Goal: Find contact information: Obtain details needed to contact an individual or organization

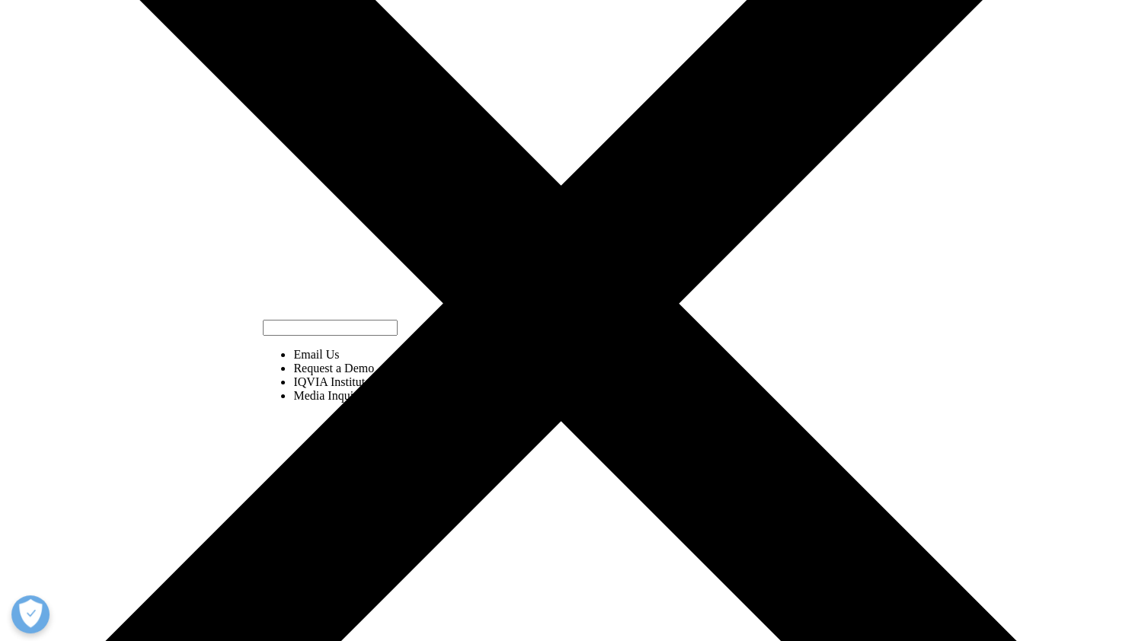
scroll to position [305, 0]
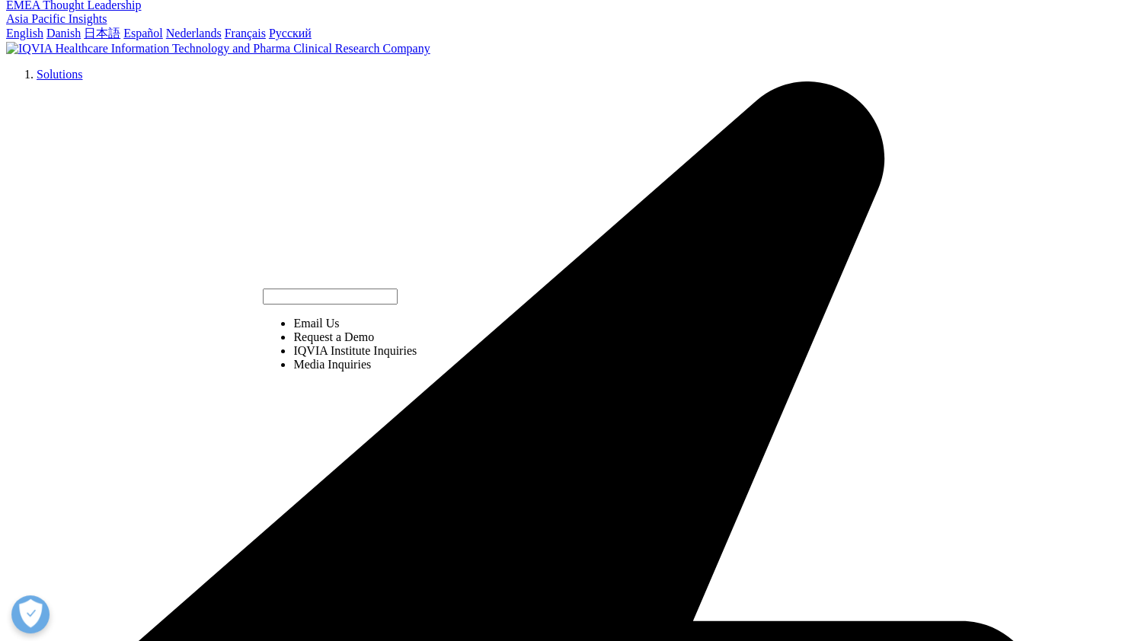
click at [417, 289] on span "Email Us Request a Demo IQVIA Institute Inquiries Media Inquiries" at bounding box center [340, 336] width 154 height 95
click at [417, 297] on span "Email Us Request a Demo IQVIA Institute Inquiries Media Inquiries" at bounding box center [340, 336] width 154 height 95
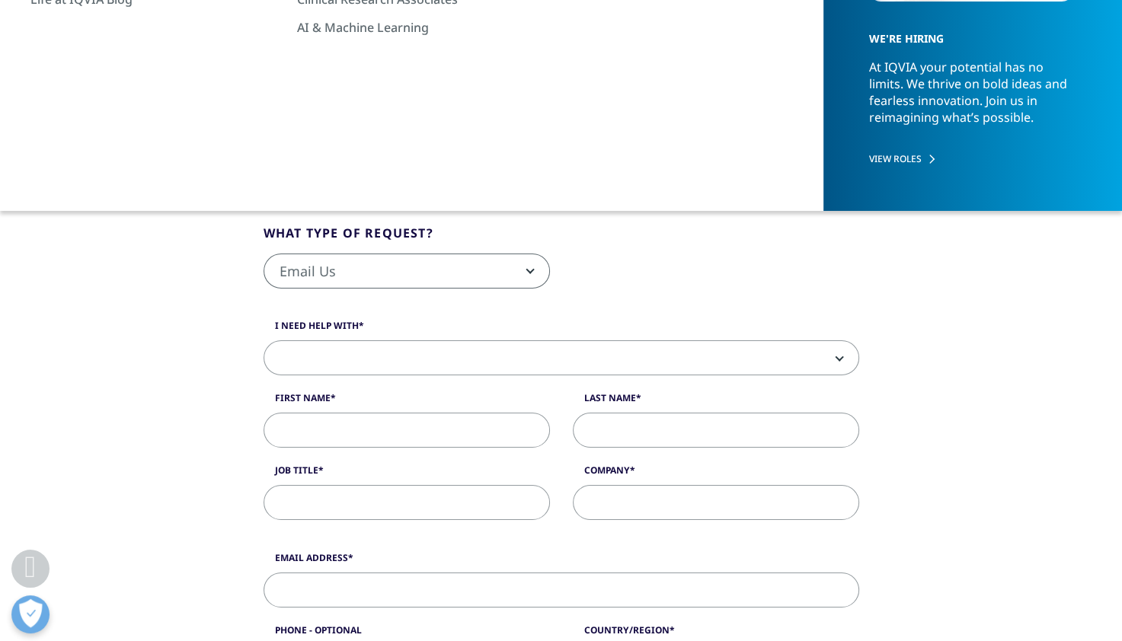
click at [848, 145] on link "Other Contact Information" at bounding box center [833, 143] width 136 height 14
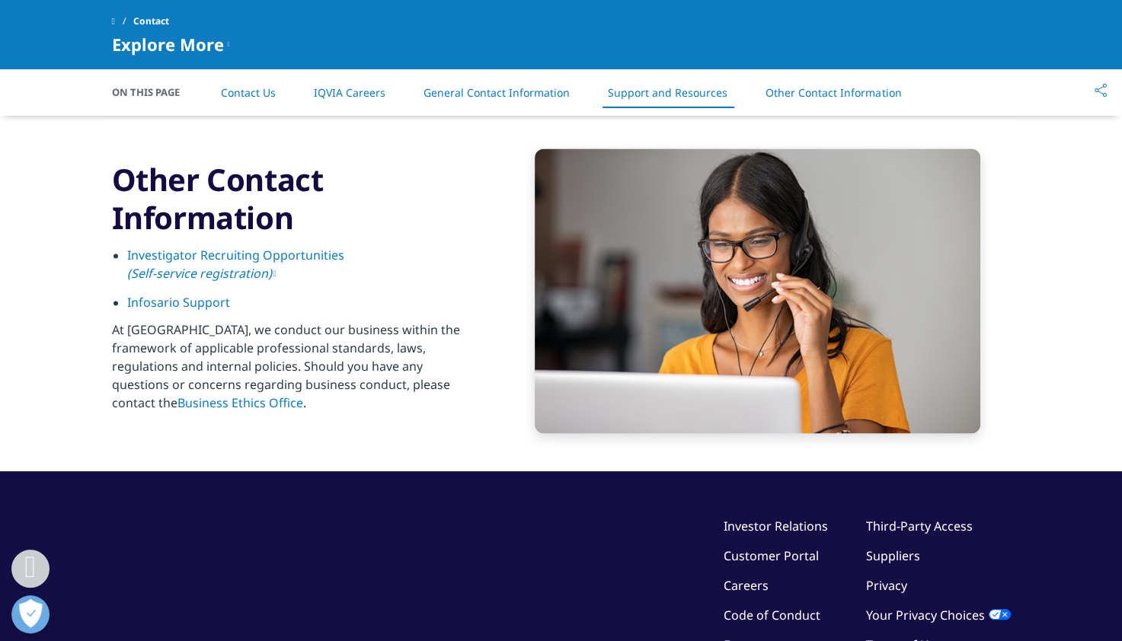
scroll to position [2440, 0]
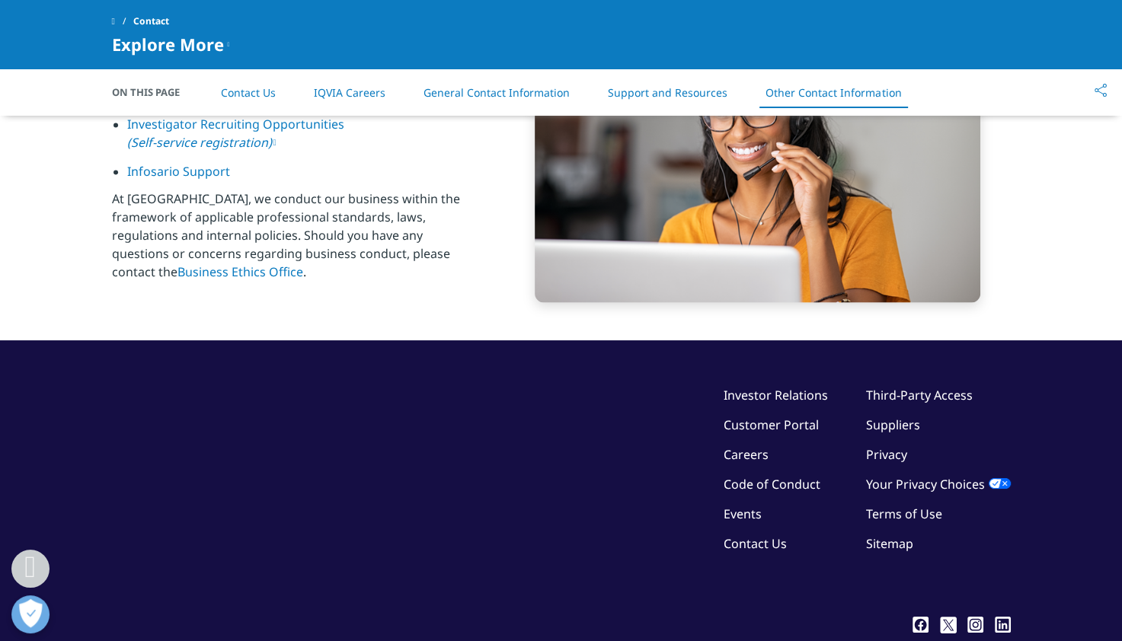
drag, startPoint x: 259, startPoint y: 92, endPoint x: 266, endPoint y: 117, distance: 26.0
click at [257, 93] on link "Contact Us" at bounding box center [248, 92] width 55 height 14
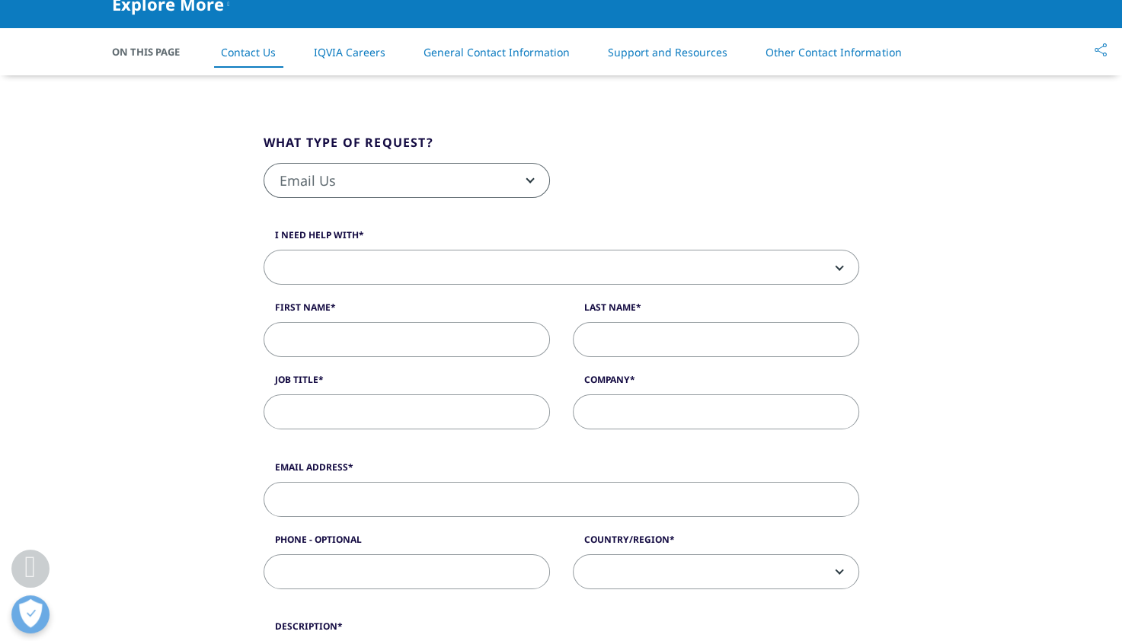
scroll to position [308, 0]
